Goal: Transaction & Acquisition: Purchase product/service

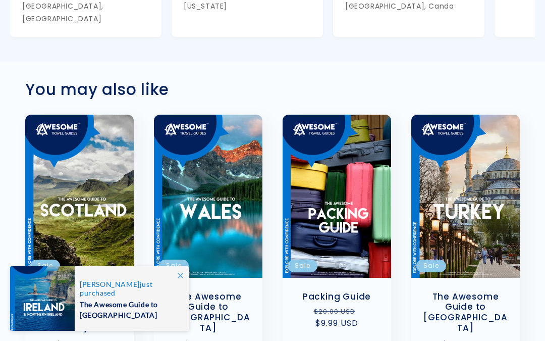
scroll to position [1105, 0]
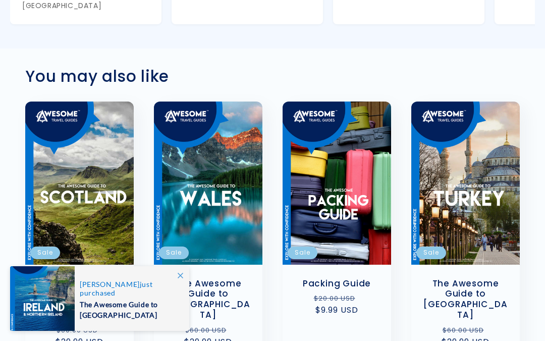
click at [88, 278] on link "The Awesome Guide to [GEOGRAPHIC_DATA]" at bounding box center [79, 299] width 88 height 42
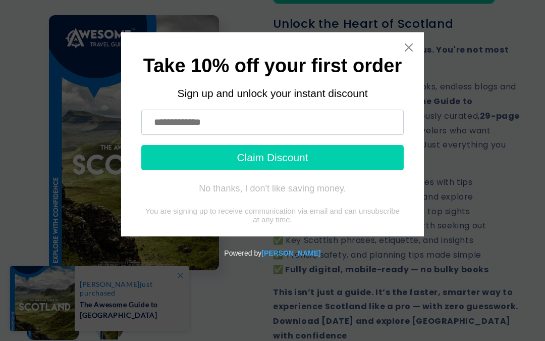
scroll to position [341, 0]
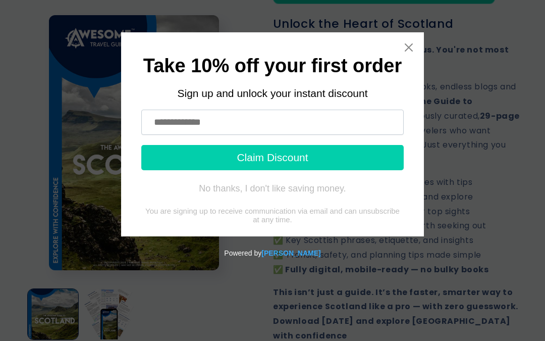
click at [411, 45] on icon "Close widget" at bounding box center [409, 47] width 8 height 8
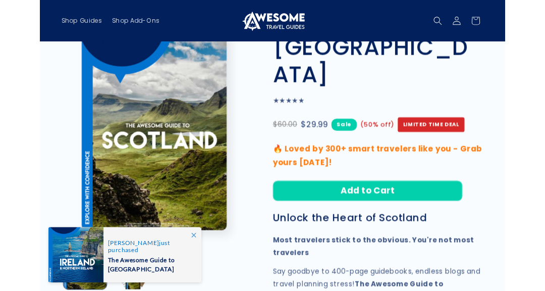
scroll to position [0, 0]
